Goal: Entertainment & Leisure: Consume media (video, audio)

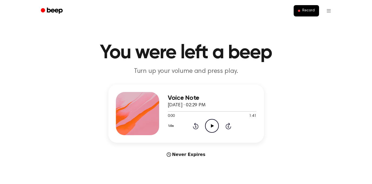
click at [213, 127] on icon "Play Audio" at bounding box center [212, 126] width 14 height 14
click at [210, 127] on icon "Play Audio" at bounding box center [212, 126] width 14 height 14
click at [212, 125] on icon at bounding box center [212, 126] width 3 height 4
click at [212, 124] on icon "Play Audio" at bounding box center [212, 126] width 14 height 14
click at [211, 122] on icon "Play Audio" at bounding box center [212, 126] width 14 height 14
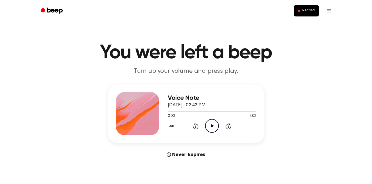
click at [212, 125] on icon "Play Audio" at bounding box center [212, 126] width 14 height 14
click at [212, 127] on icon at bounding box center [212, 126] width 3 height 4
click at [212, 129] on icon "Play Audio" at bounding box center [212, 126] width 14 height 14
click at [159, 114] on div "Voice Note September 19, 2025 · 02:49 PM 0:07 0:46 Your browser does not suppor…" at bounding box center [186, 114] width 156 height 58
click at [169, 111] on div at bounding box center [176, 111] width 17 height 1
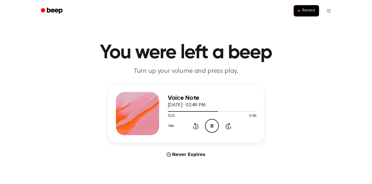
click at [212, 124] on icon "Pause Audio" at bounding box center [212, 126] width 14 height 14
click at [213, 126] on icon "Play Audio" at bounding box center [212, 126] width 14 height 14
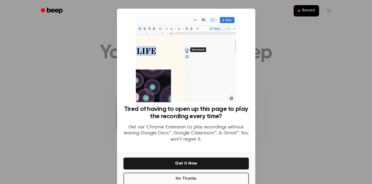
click at [204, 176] on button "No Thanks" at bounding box center [186, 179] width 125 height 12
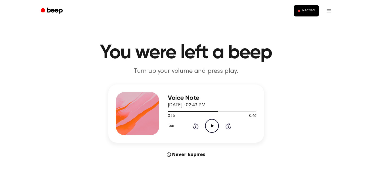
click at [214, 126] on icon at bounding box center [212, 126] width 3 height 4
click at [210, 127] on icon "Play Audio" at bounding box center [212, 126] width 14 height 14
click at [206, 133] on icon "Play Audio" at bounding box center [212, 126] width 14 height 14
click at [210, 124] on icon "Play Audio" at bounding box center [212, 126] width 14 height 14
click at [209, 128] on icon "Play Audio" at bounding box center [212, 126] width 14 height 14
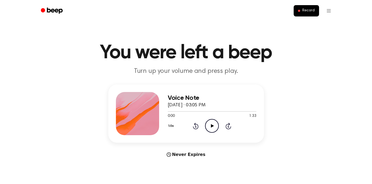
click at [212, 127] on icon at bounding box center [212, 126] width 3 height 4
click at [214, 128] on icon "Play Audio" at bounding box center [212, 126] width 14 height 14
click at [208, 127] on icon "Play Audio" at bounding box center [212, 126] width 14 height 14
click at [209, 124] on icon "Play Audio" at bounding box center [212, 126] width 14 height 14
click at [212, 123] on icon "Play Audio" at bounding box center [212, 126] width 14 height 14
